Goal: Task Accomplishment & Management: Use online tool/utility

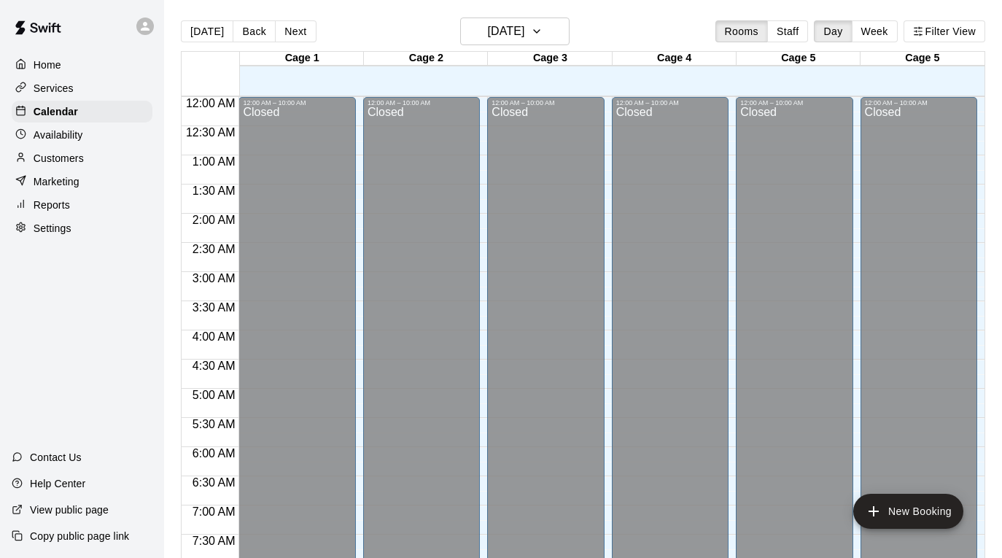
scroll to position [515, 0]
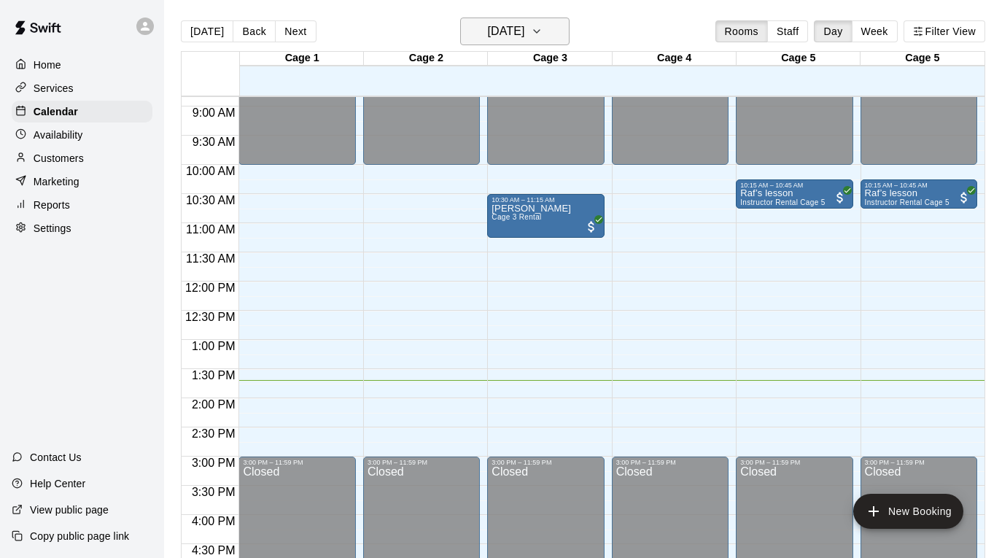
click at [542, 38] on icon "button" at bounding box center [537, 31] width 12 height 17
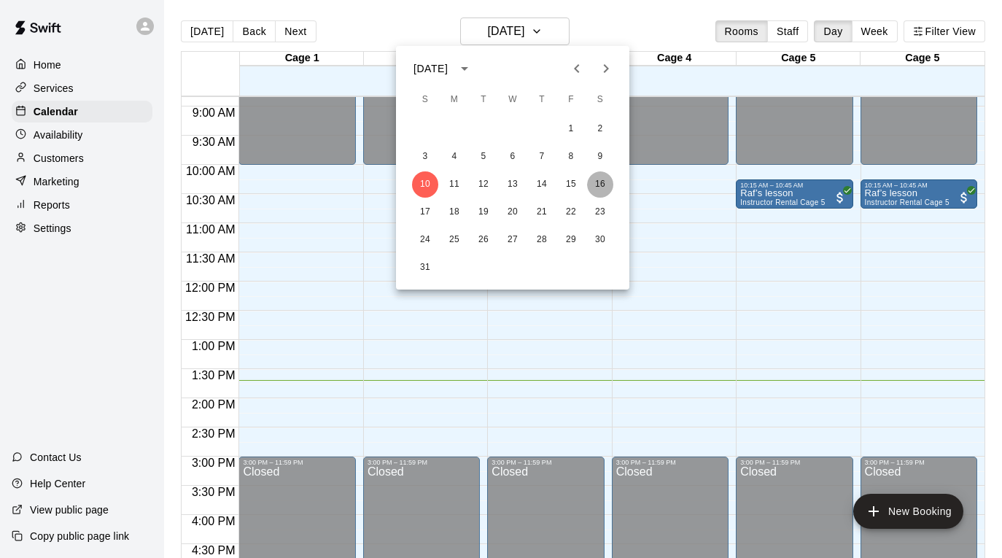
click at [601, 185] on button "16" at bounding box center [600, 184] width 26 height 26
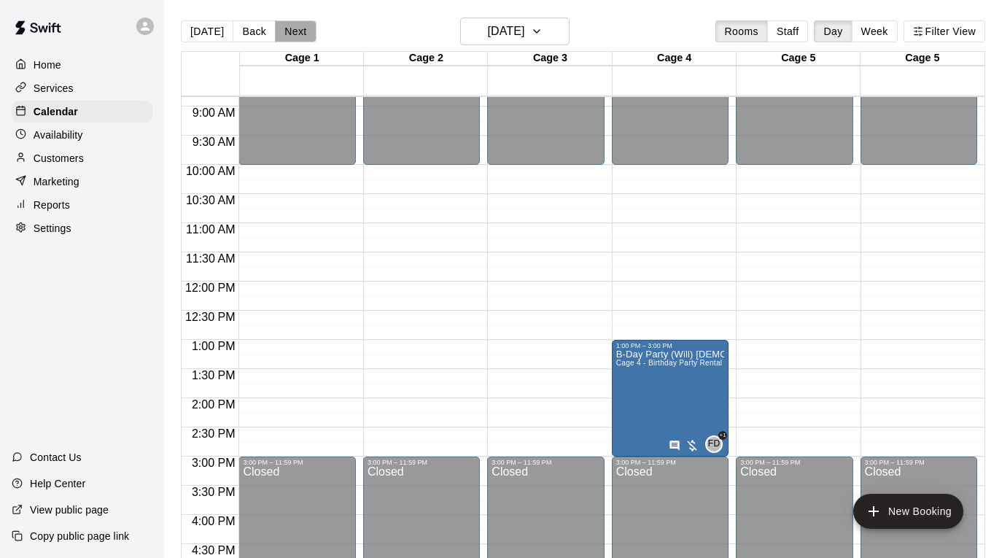
click at [294, 31] on button "Next" at bounding box center [295, 31] width 41 height 22
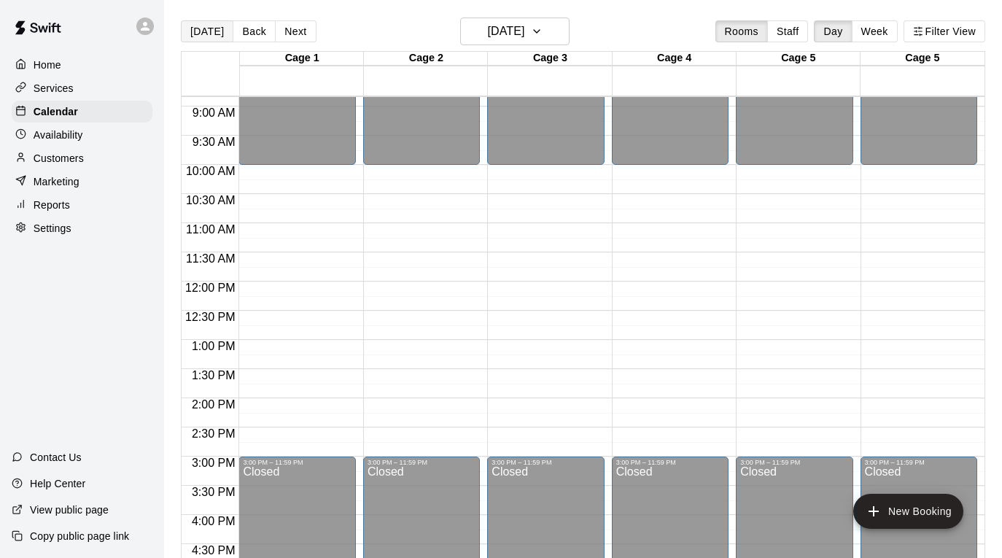
click at [206, 34] on button "[DATE]" at bounding box center [207, 31] width 52 height 22
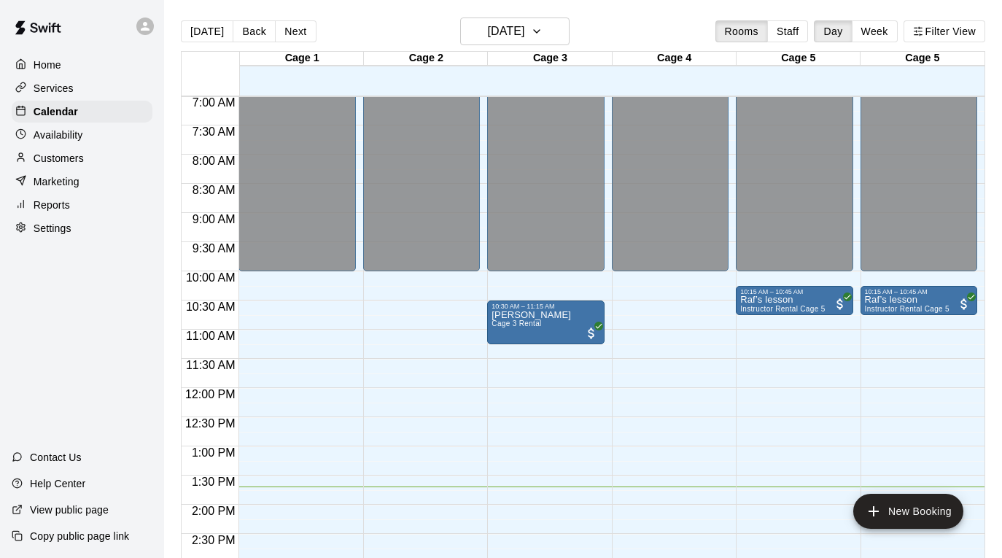
scroll to position [401, 0]
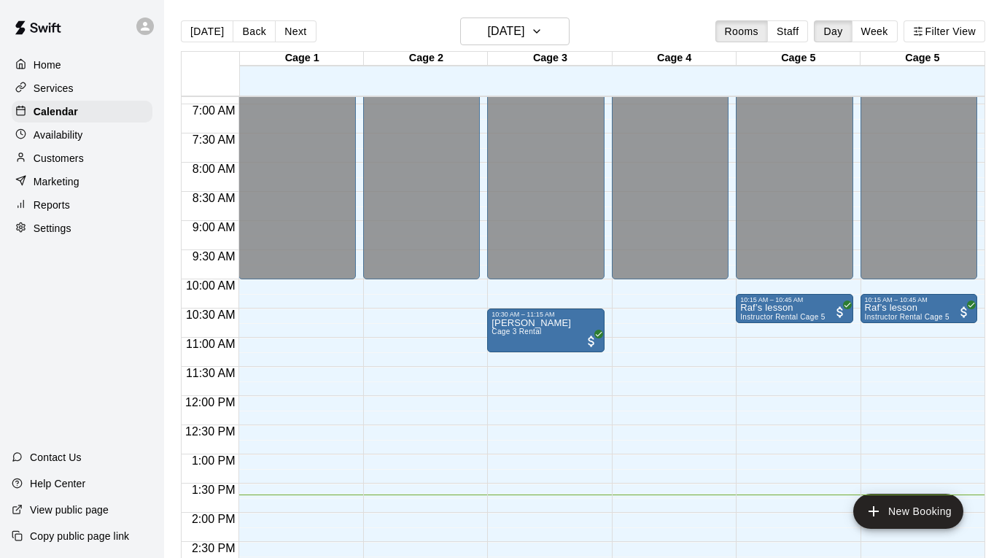
click at [103, 160] on div "Customers" at bounding box center [82, 158] width 141 height 22
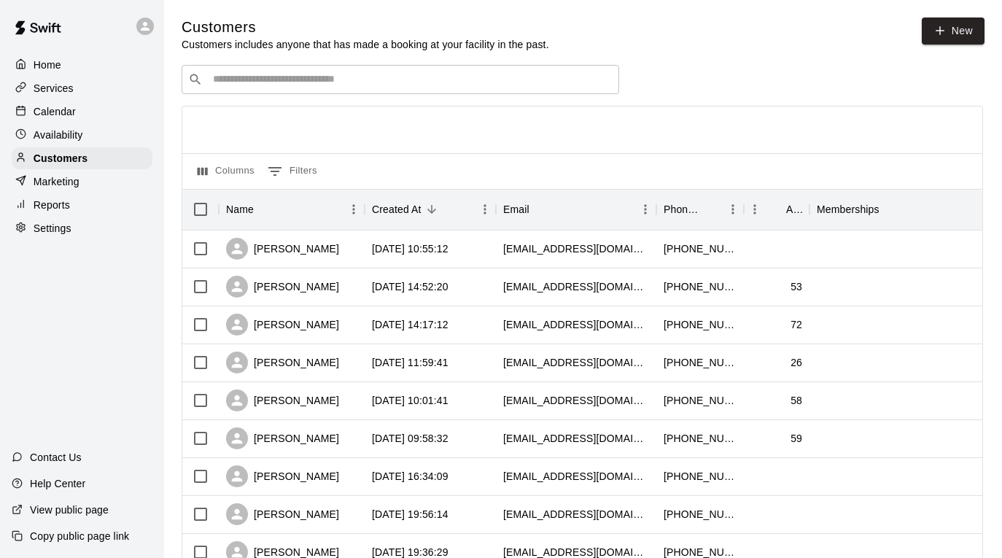
click at [93, 198] on div "Reports" at bounding box center [82, 205] width 141 height 22
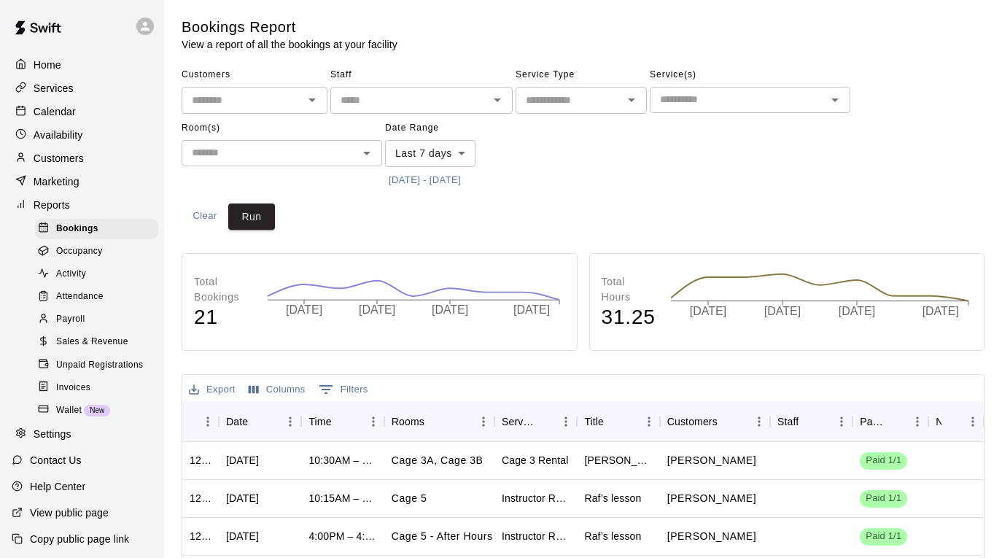
click at [110, 343] on span "Sales & Revenue" at bounding box center [92, 342] width 72 height 15
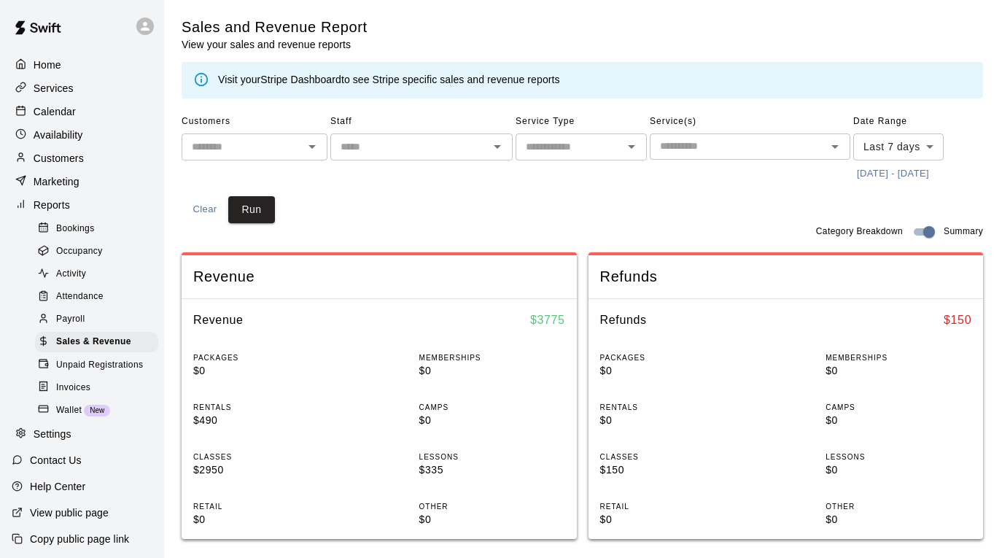
click at [386, 142] on input "text" at bounding box center [409, 147] width 149 height 18
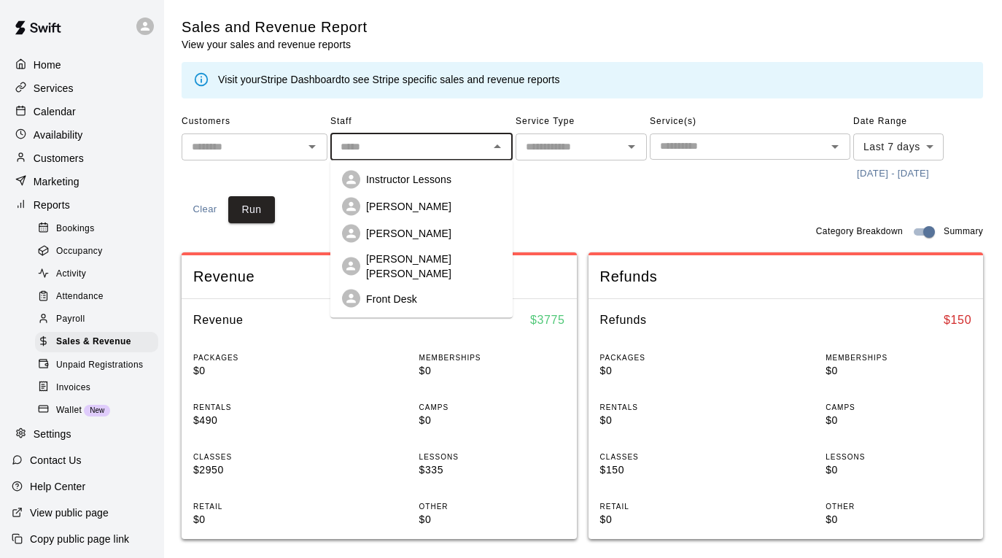
click at [395, 252] on div "[PERSON_NAME] [PERSON_NAME]" at bounding box center [421, 266] width 159 height 29
type input "**********"
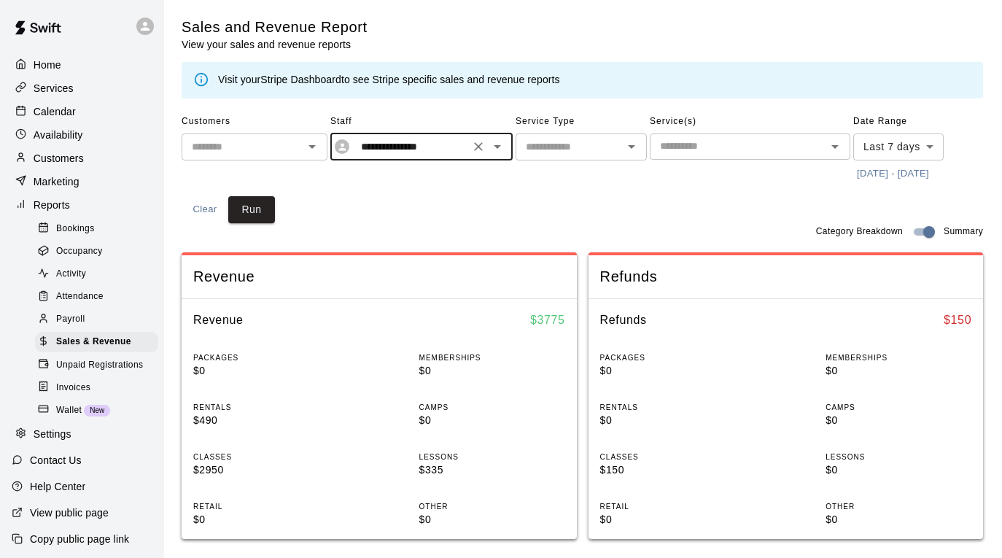
click at [899, 144] on body "**********" at bounding box center [501, 545] width 1002 height 1090
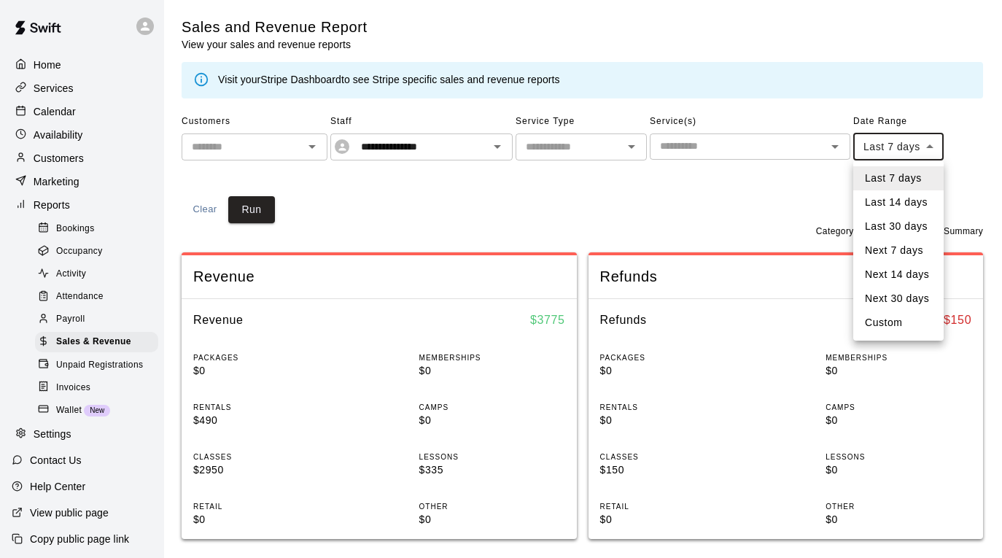
click at [890, 324] on li "Custom" at bounding box center [898, 323] width 90 height 24
type input "******"
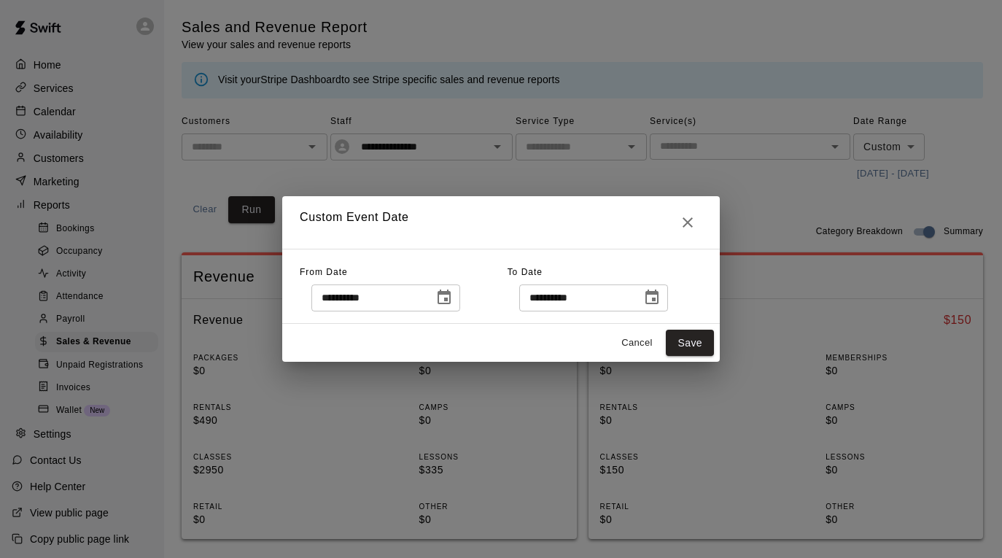
click at [445, 295] on icon "Choose date, selected date is Aug 3, 2025" at bounding box center [443, 297] width 17 height 17
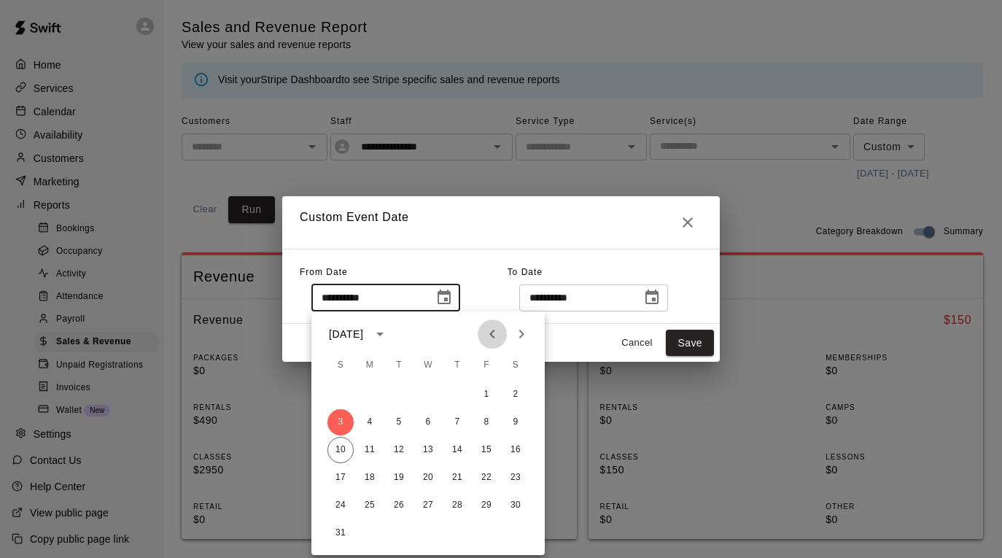
click at [491, 339] on icon "Previous month" at bounding box center [491, 333] width 17 height 17
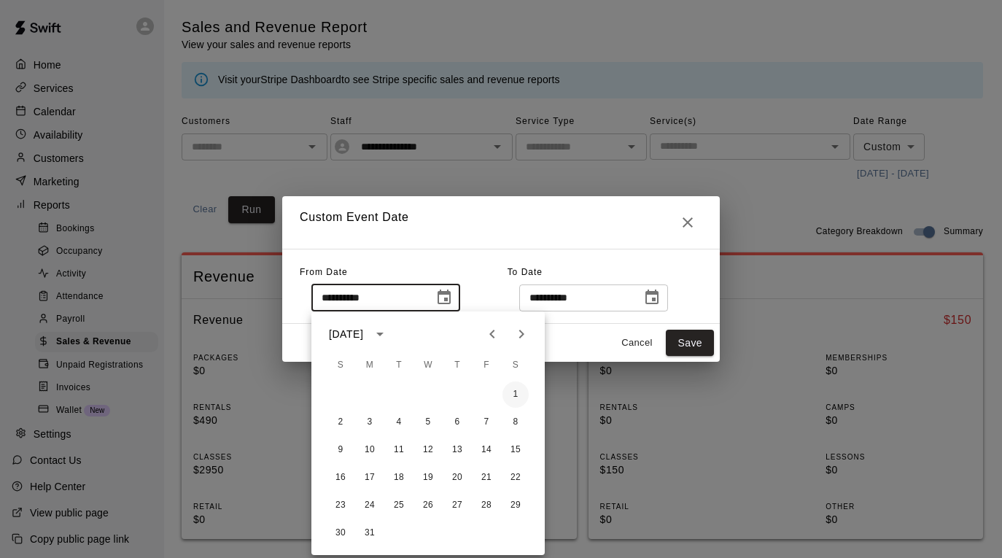
click at [515, 391] on button "1" at bounding box center [515, 394] width 26 height 26
type input "**********"
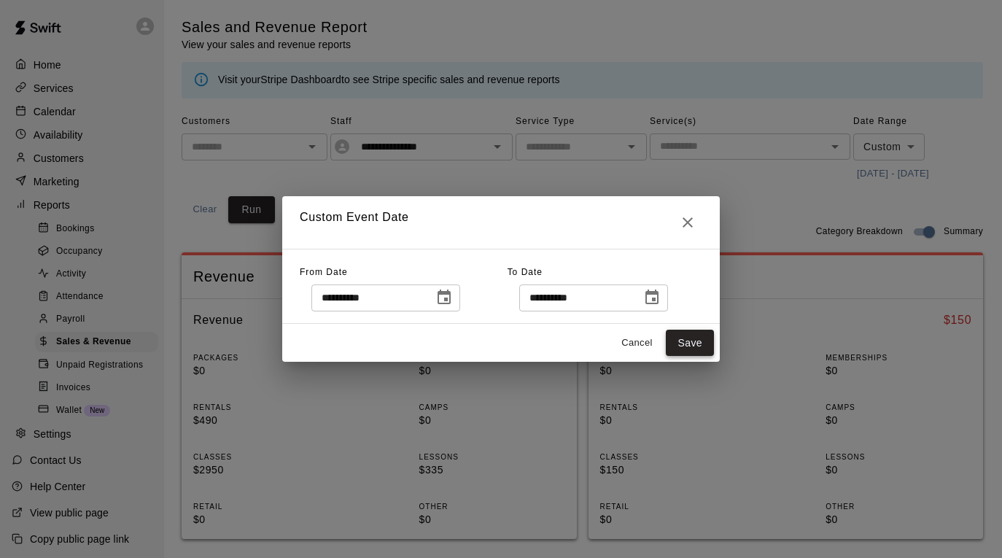
click at [686, 338] on button "Save" at bounding box center [690, 343] width 48 height 27
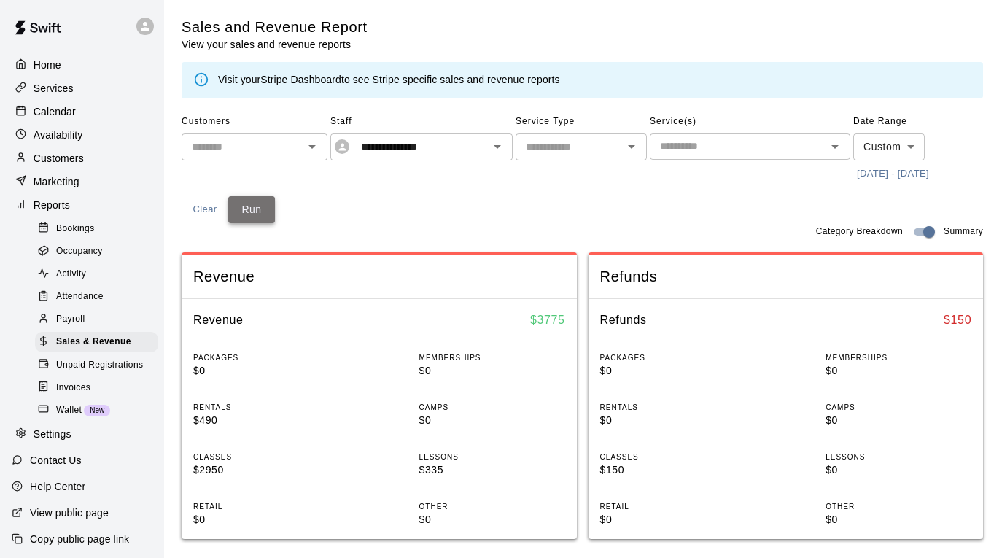
click at [252, 213] on button "Run" at bounding box center [251, 209] width 47 height 27
click at [501, 148] on icon "Open" at bounding box center [496, 146] width 17 height 17
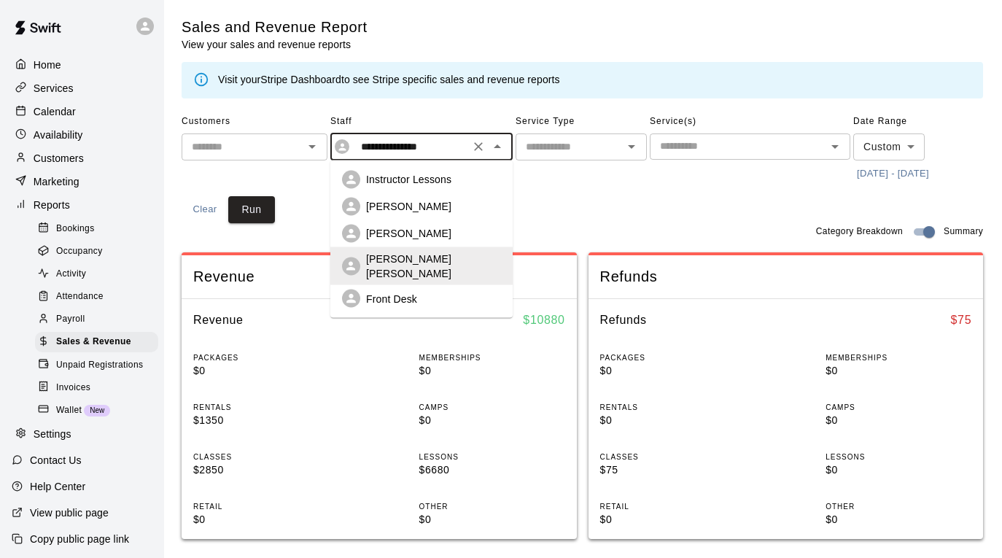
click at [452, 232] on div "[PERSON_NAME]" at bounding box center [433, 233] width 135 height 15
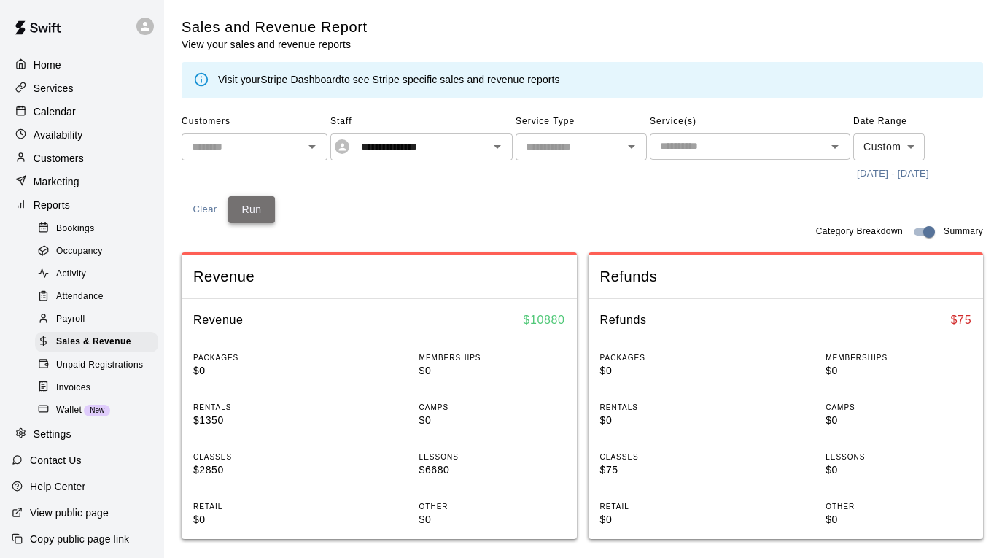
click at [254, 208] on button "Run" at bounding box center [251, 209] width 47 height 27
click at [496, 146] on icon "Open" at bounding box center [497, 147] width 7 height 4
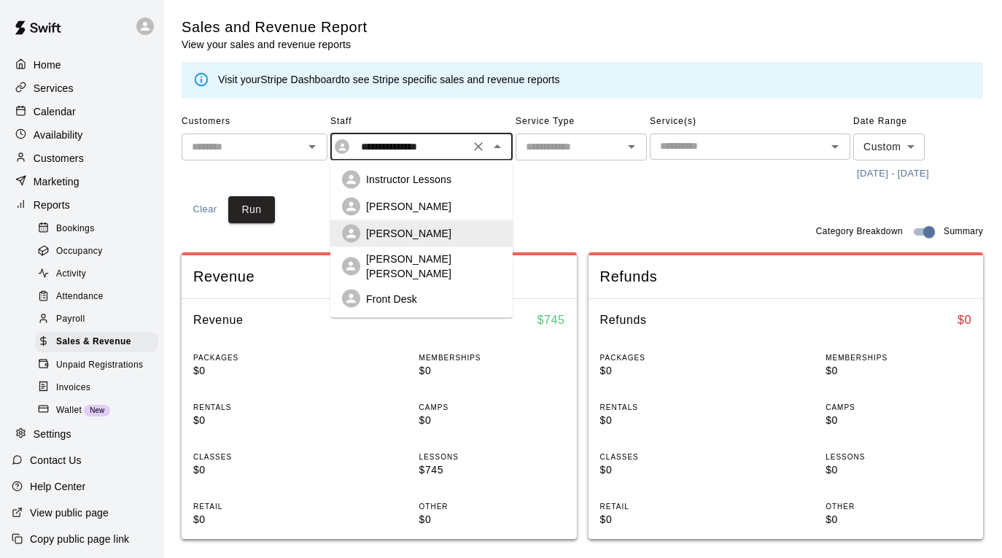
click at [469, 256] on div "[PERSON_NAME] [PERSON_NAME]" at bounding box center [433, 266] width 135 height 29
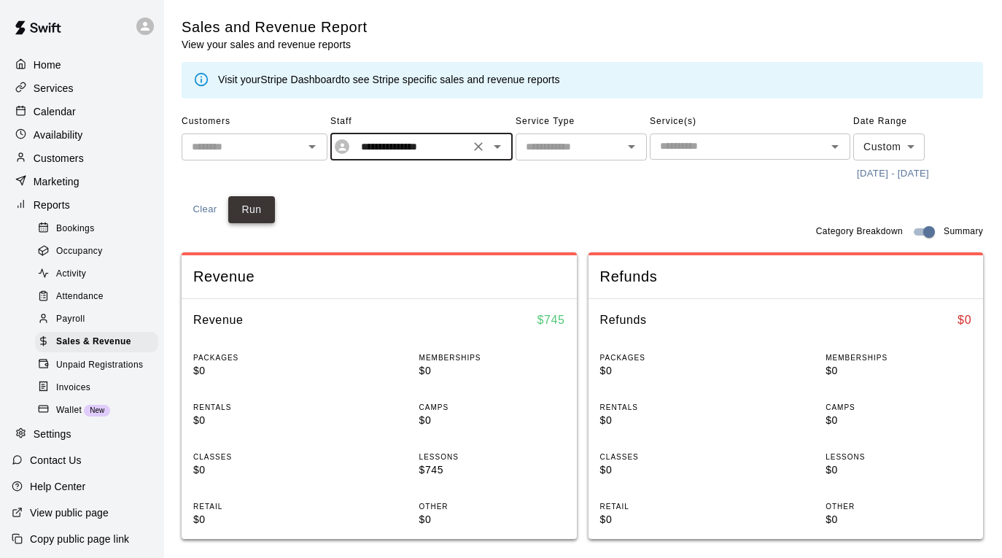
click at [255, 215] on button "Run" at bounding box center [251, 209] width 47 height 27
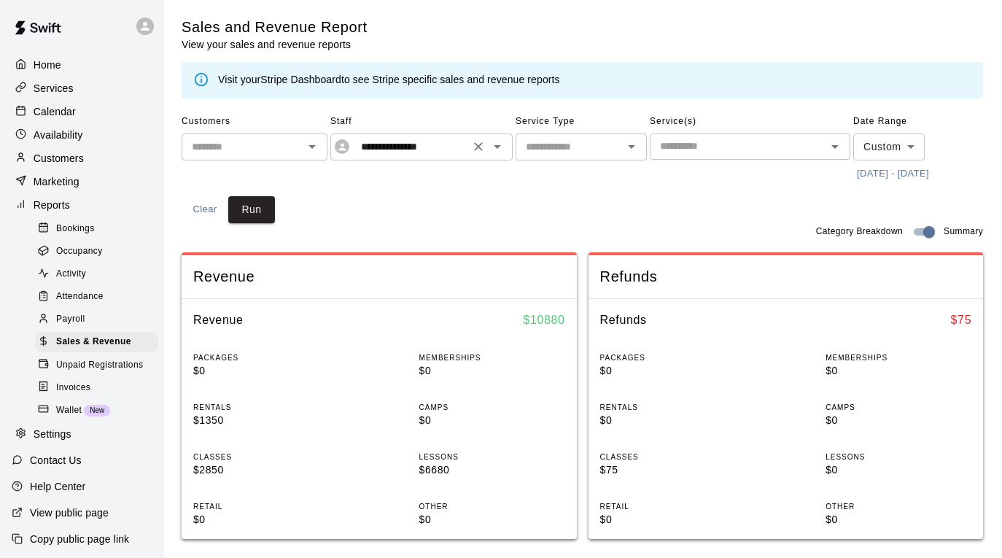
click at [496, 143] on icon "Open" at bounding box center [496, 146] width 17 height 17
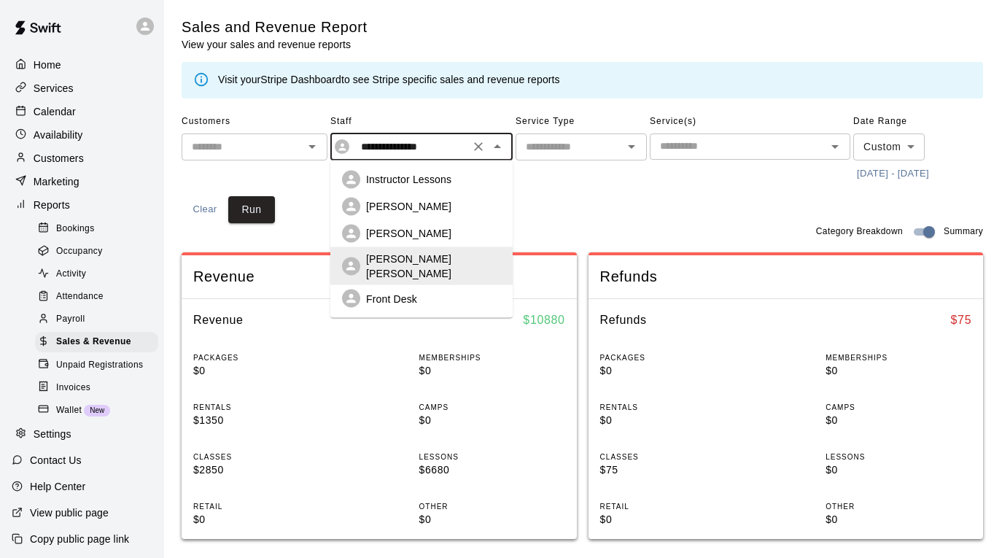
click at [450, 289] on div "Front Desk" at bounding box center [421, 298] width 159 height 18
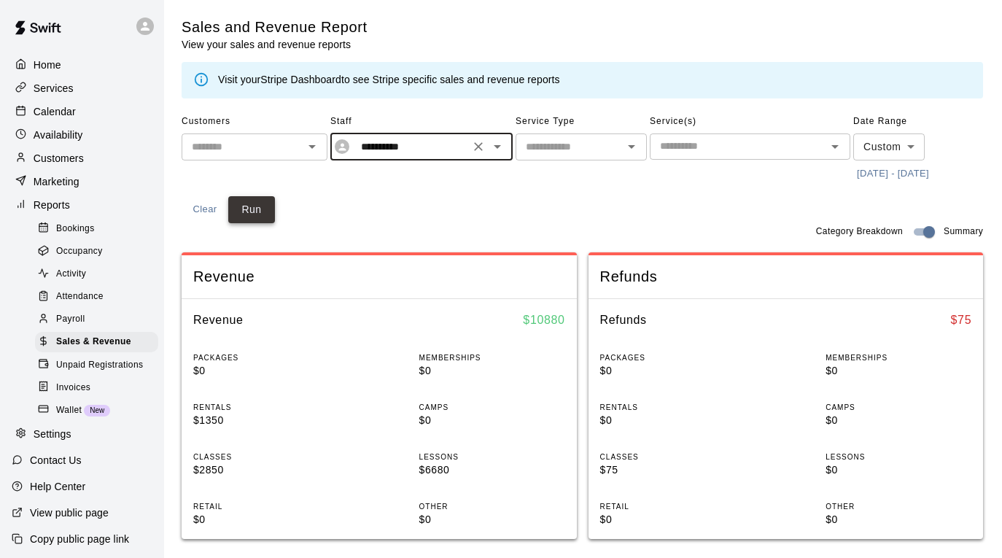
click at [272, 209] on button "Run" at bounding box center [251, 209] width 47 height 27
click at [498, 146] on icon "Open" at bounding box center [497, 147] width 7 height 4
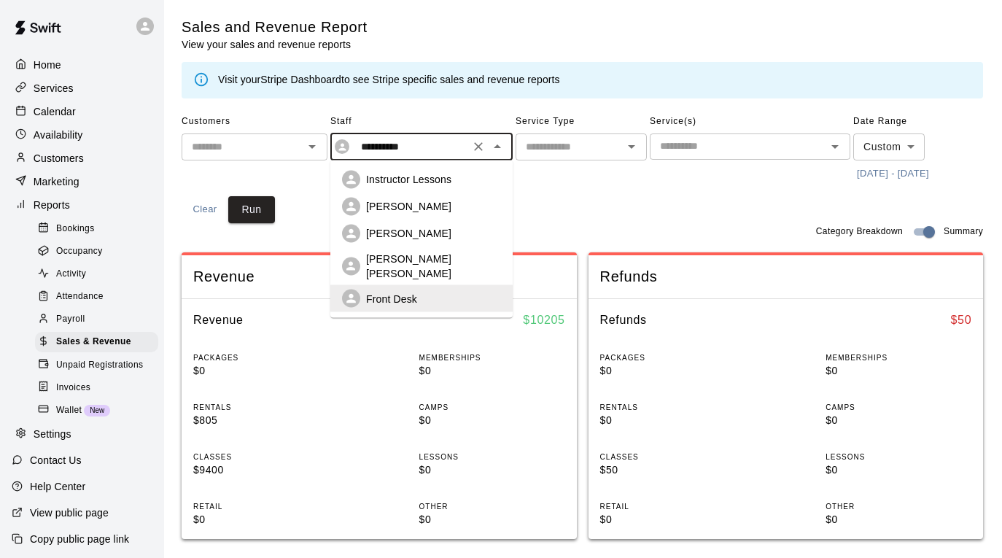
click at [465, 207] on div "[PERSON_NAME]" at bounding box center [433, 206] width 135 height 15
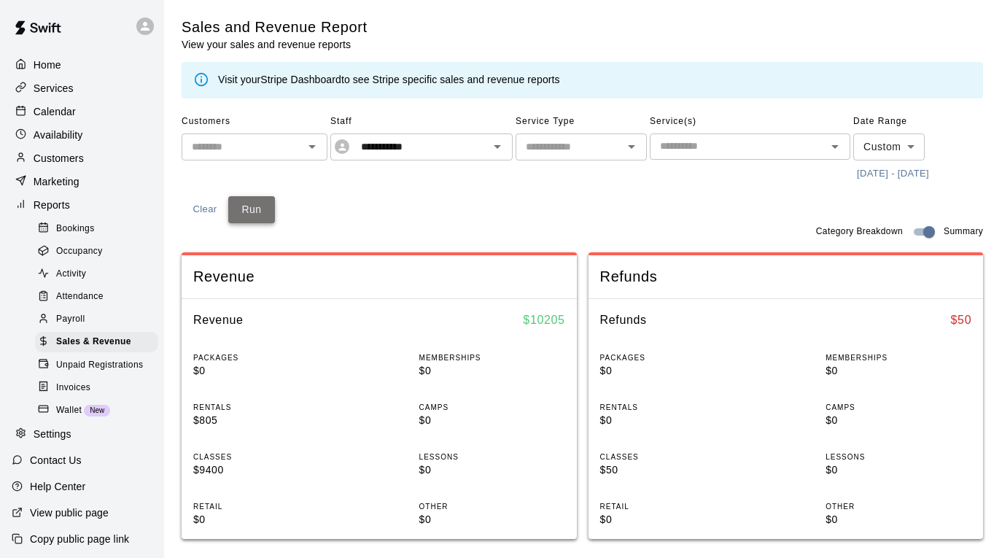
click at [258, 214] on button "Run" at bounding box center [251, 209] width 47 height 27
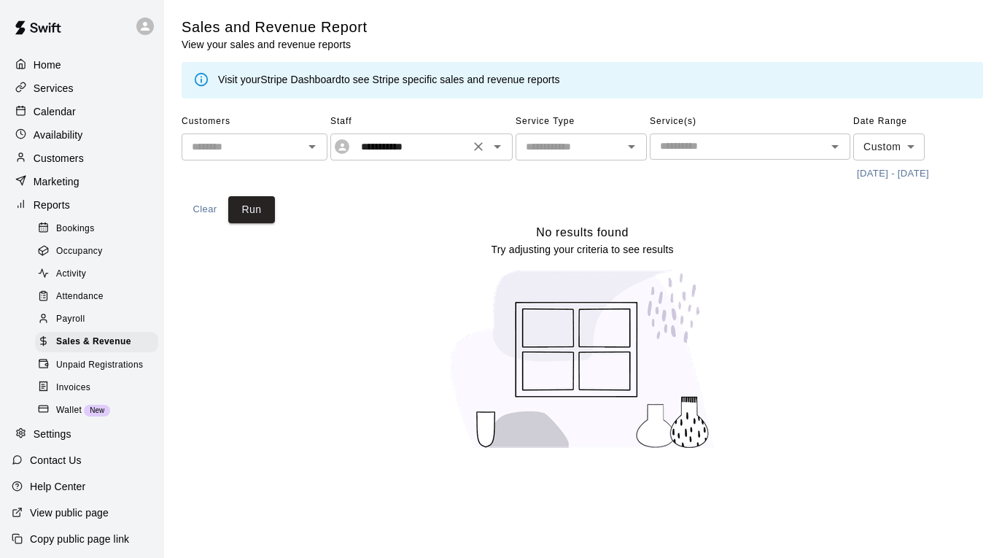
click at [498, 146] on icon "Open" at bounding box center [497, 147] width 7 height 4
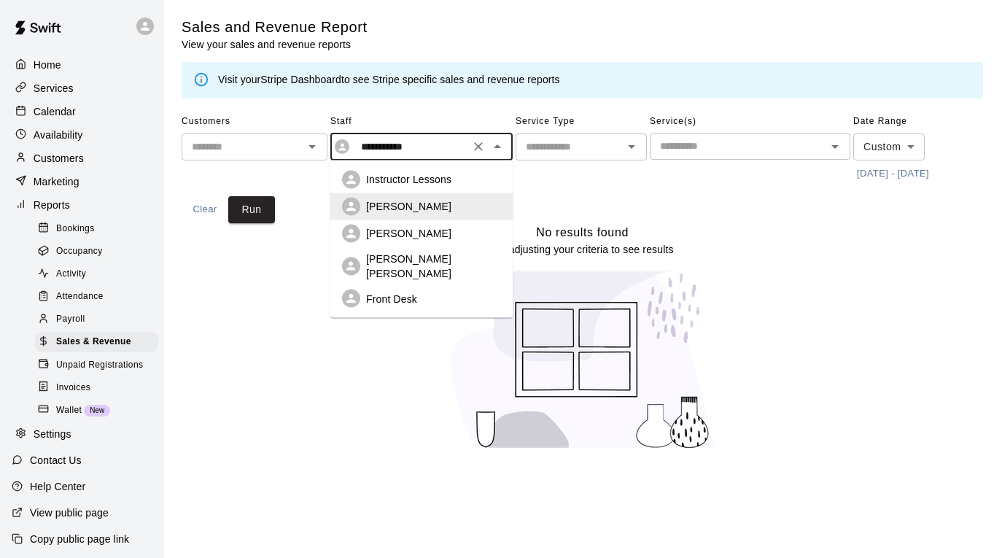
click at [488, 177] on div "Instructor Lessons" at bounding box center [433, 179] width 135 height 15
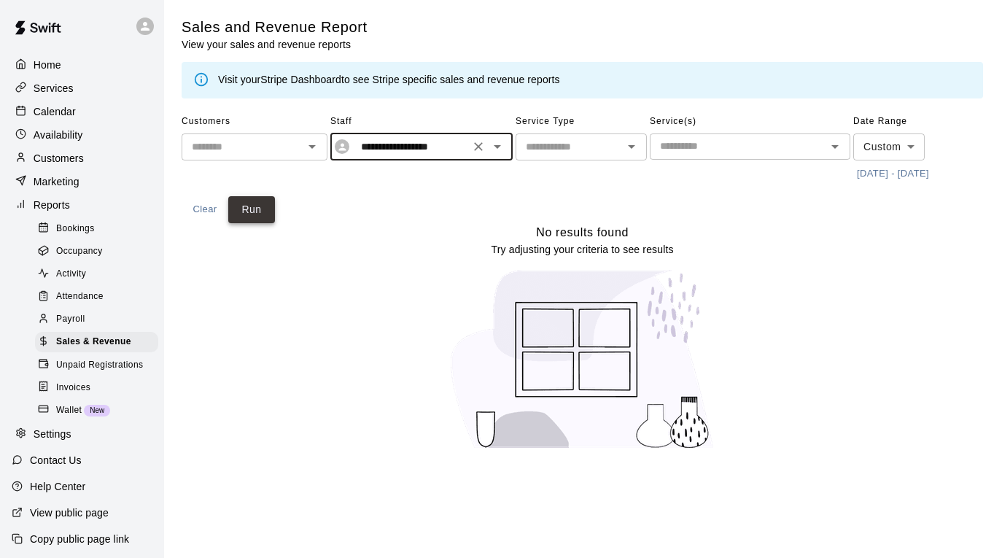
click at [265, 212] on button "Run" at bounding box center [251, 209] width 47 height 27
click at [496, 139] on icon "Open" at bounding box center [496, 146] width 17 height 17
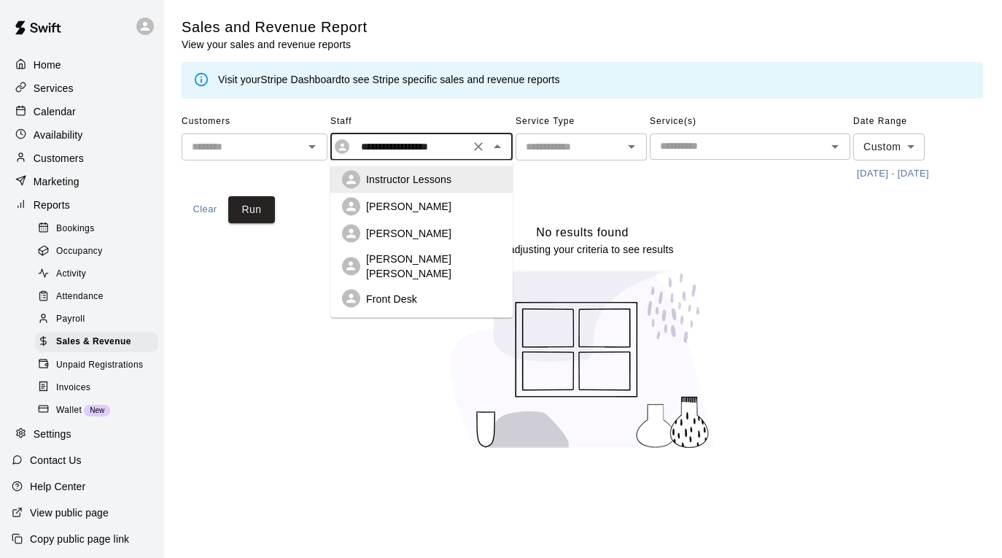
click at [459, 256] on div "[PERSON_NAME] [PERSON_NAME]" at bounding box center [433, 266] width 135 height 29
type input "**********"
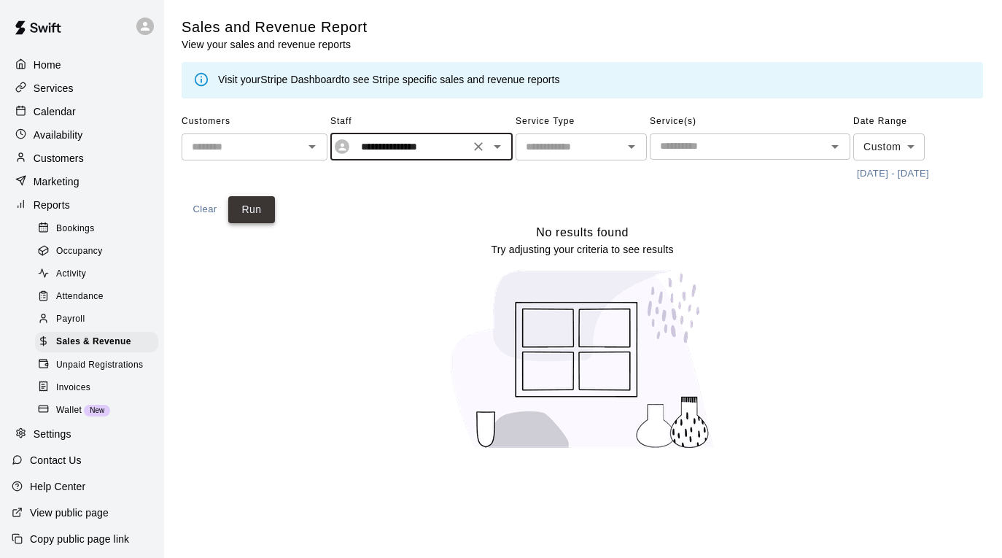
click at [260, 214] on button "Run" at bounding box center [251, 209] width 47 height 27
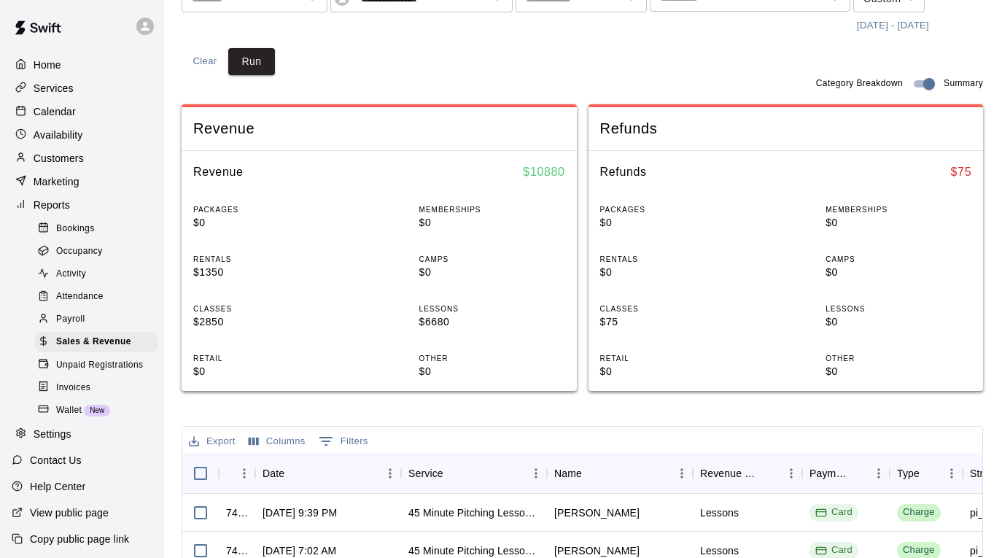
scroll to position [149, 0]
